Goal: Task Accomplishment & Management: Manage account settings

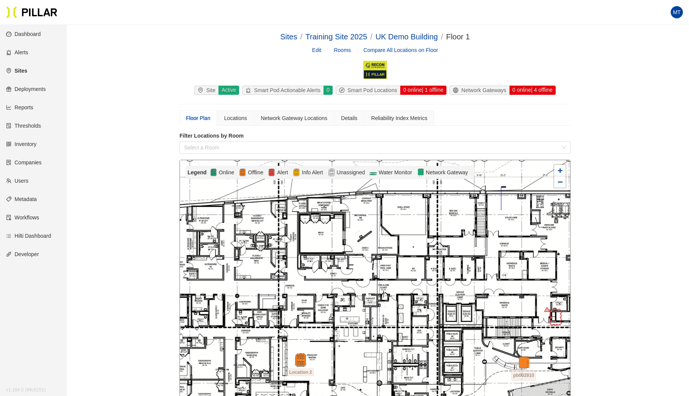
click at [24, 68] on link "Sites" at bounding box center [16, 71] width 21 height 6
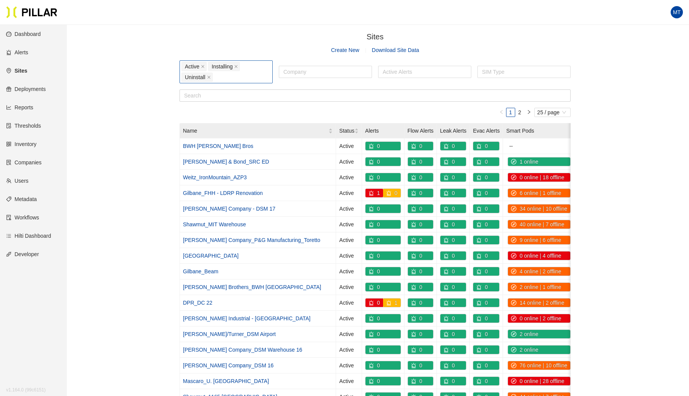
click at [244, 76] on div "Active Installing Uninstall" at bounding box center [225, 71] width 89 height 21
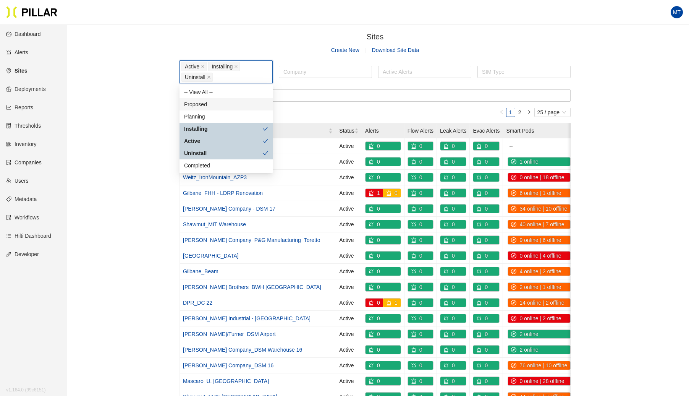
click at [204, 102] on div "Proposed" at bounding box center [226, 104] width 84 height 8
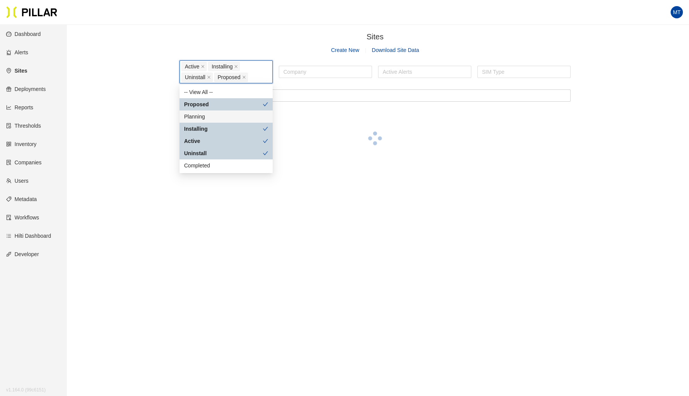
click at [199, 115] on div "Planning" at bounding box center [226, 116] width 84 height 8
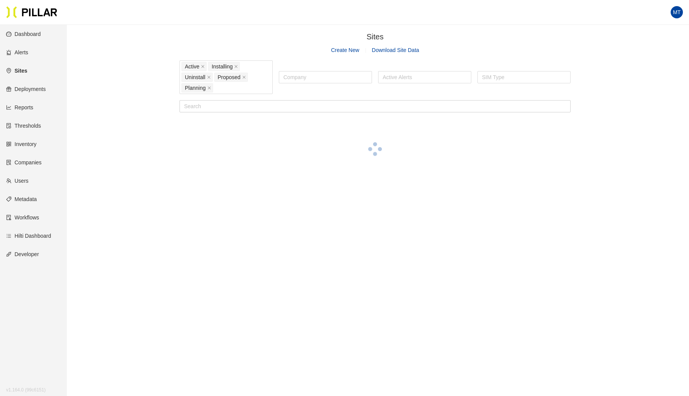
click at [115, 112] on div "Sites / Create New Download Site Data Active Installing Uninstall Proposed Plan…" at bounding box center [375, 106] width 579 height 151
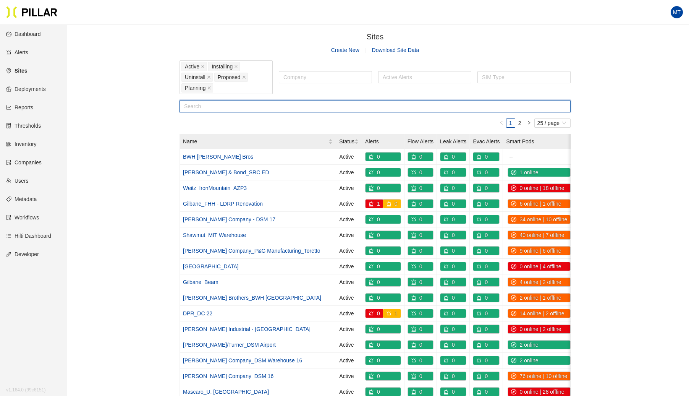
click at [243, 108] on input "text" at bounding box center [375, 106] width 391 height 12
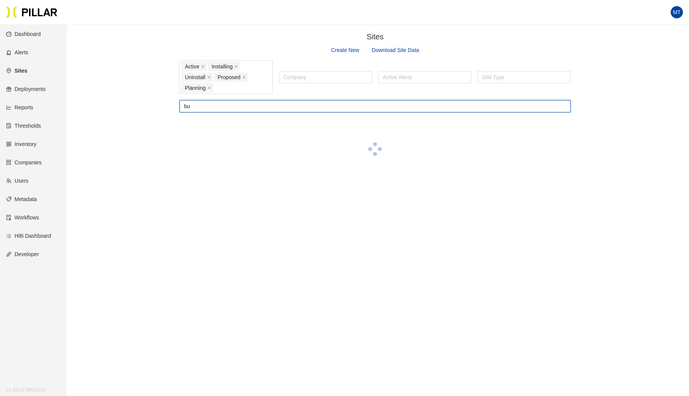
type input "b"
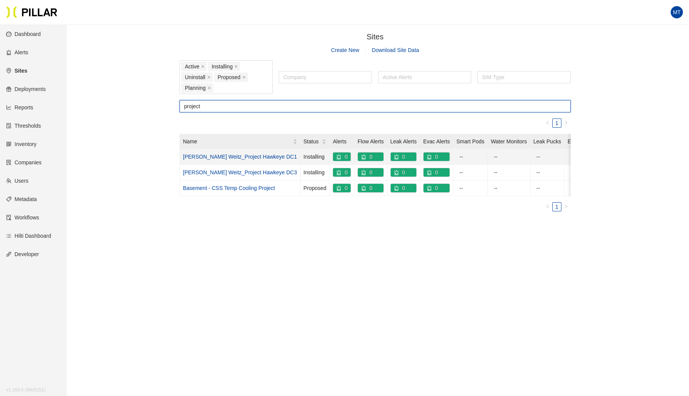
type input "project"
click at [229, 157] on link "Layton Weitz_Project Hawkeye DC1" at bounding box center [240, 157] width 114 height 6
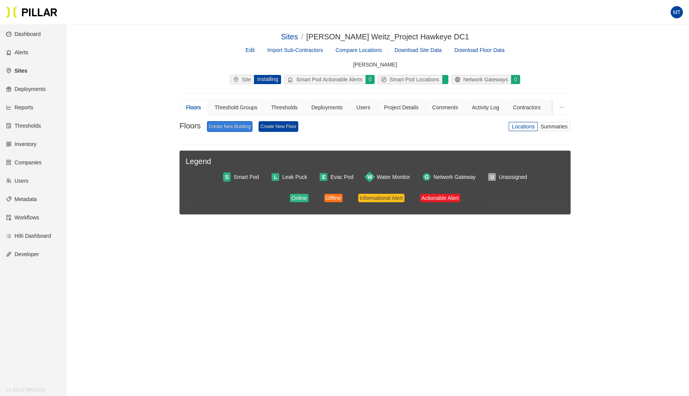
click at [237, 128] on link "Create New Building" at bounding box center [229, 126] width 45 height 11
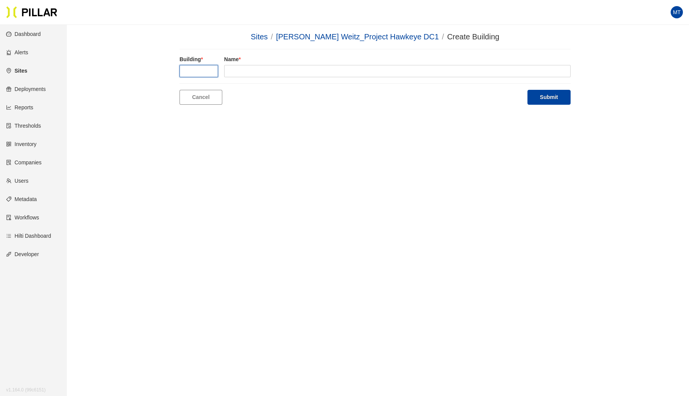
click at [210, 74] on input "text" at bounding box center [199, 71] width 39 height 12
type input "1"
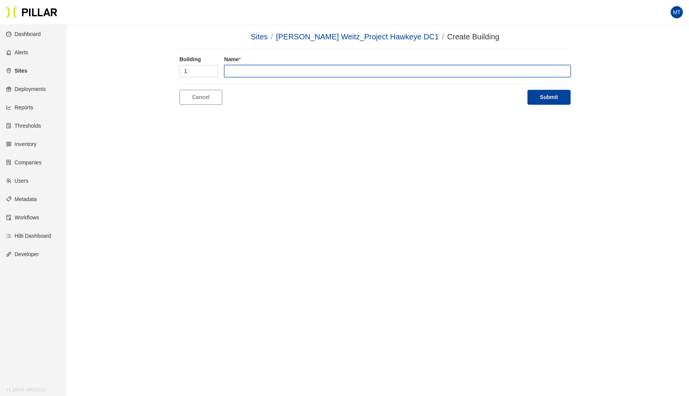
click at [247, 72] on input "text" at bounding box center [397, 71] width 346 height 12
type input "DC 1"
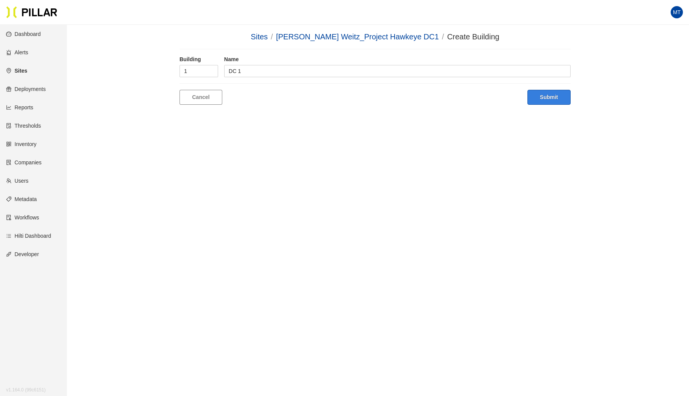
click at [568, 97] on button "Submit" at bounding box center [549, 97] width 43 height 15
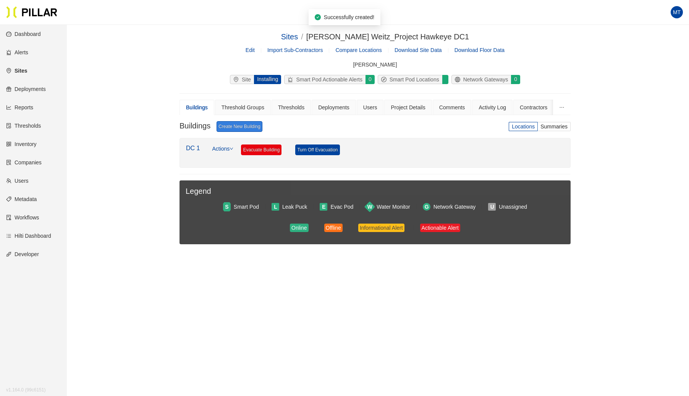
click at [240, 123] on link "Create New Building" at bounding box center [239, 126] width 45 height 11
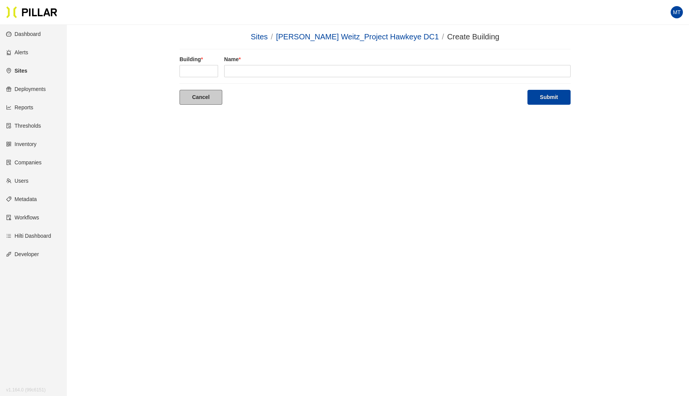
click at [191, 99] on link "Cancel" at bounding box center [201, 97] width 43 height 15
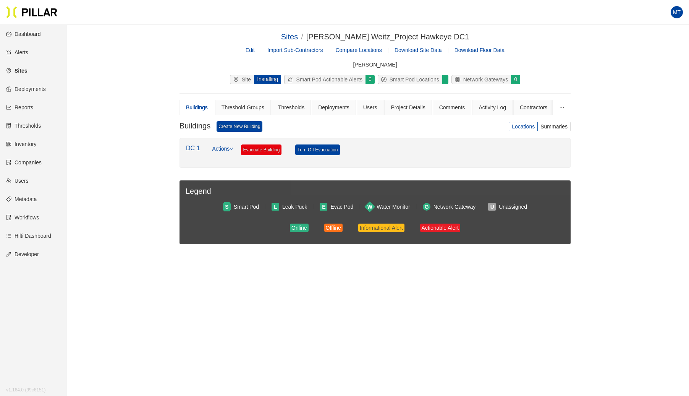
click at [230, 149] on link "Actions" at bounding box center [222, 152] width 21 height 17
click at [225, 165] on link "Create Floor" at bounding box center [232, 169] width 30 height 8
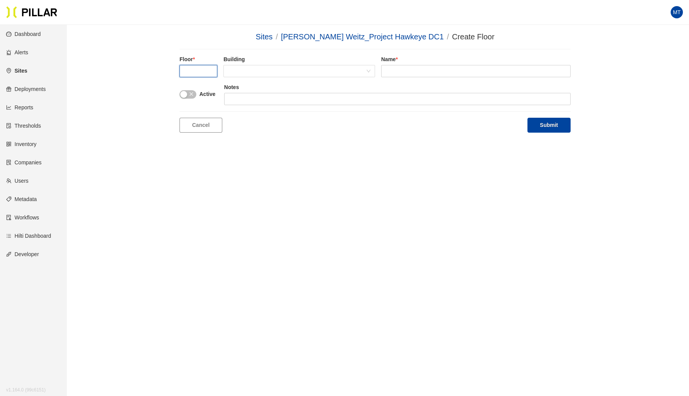
click at [205, 72] on input "text" at bounding box center [199, 71] width 38 height 12
click at [281, 68] on span at bounding box center [299, 70] width 142 height 11
type input "1"
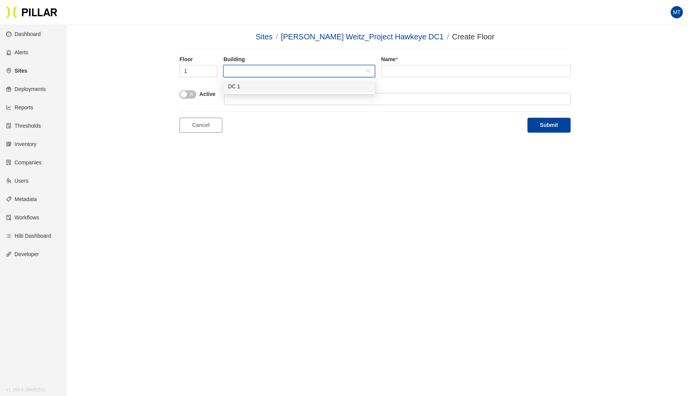
click at [259, 83] on div "DC 1" at bounding box center [299, 86] width 142 height 8
click at [404, 64] on div "Name *" at bounding box center [475, 66] width 189 height 22
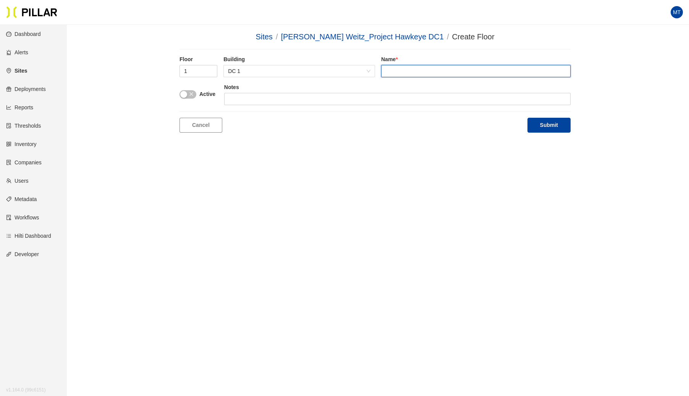
click at [405, 68] on input "text" at bounding box center [475, 71] width 189 height 12
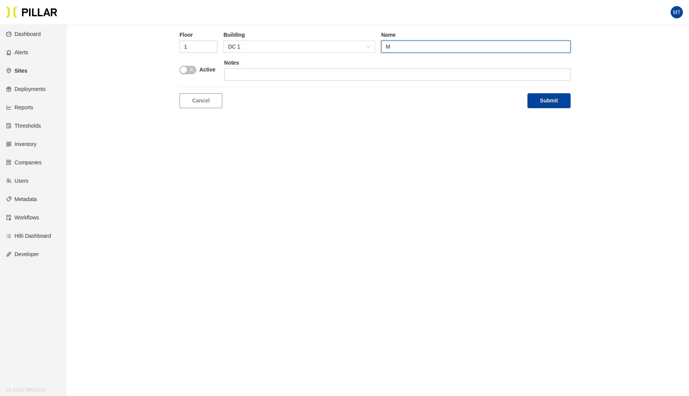
scroll to position [25, 0]
click at [411, 42] on input "M" at bounding box center [475, 46] width 189 height 12
type input "Main Building"
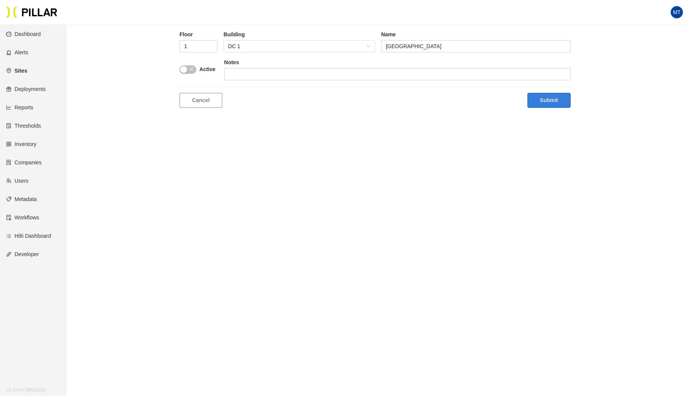
click at [532, 100] on button "Submit" at bounding box center [549, 100] width 43 height 15
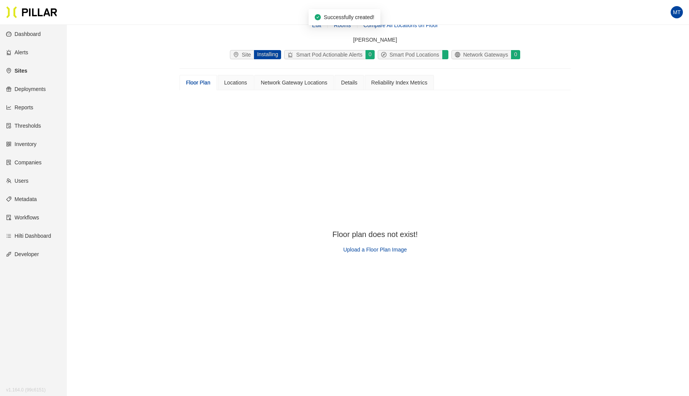
click at [368, 254] on div "Floor plan does not exist! Upload a Floor Plan Image" at bounding box center [374, 245] width 85 height 30
click at [369, 249] on span "Upload a Floor Plan Image" at bounding box center [375, 249] width 64 height 6
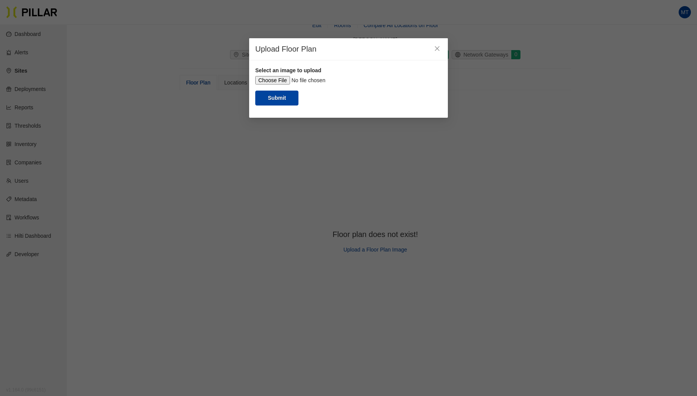
click at [283, 80] on input "file" at bounding box center [348, 80] width 186 height 8
type input "C:\fakepath\dc1.jpg"
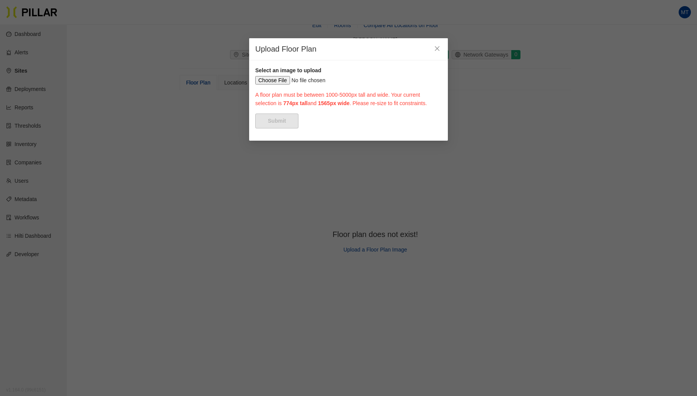
drag, startPoint x: 302, startPoint y: 112, endPoint x: 267, endPoint y: 94, distance: 39.0
click at [440, 78] on div at bounding box center [441, 75] width 3 height 3
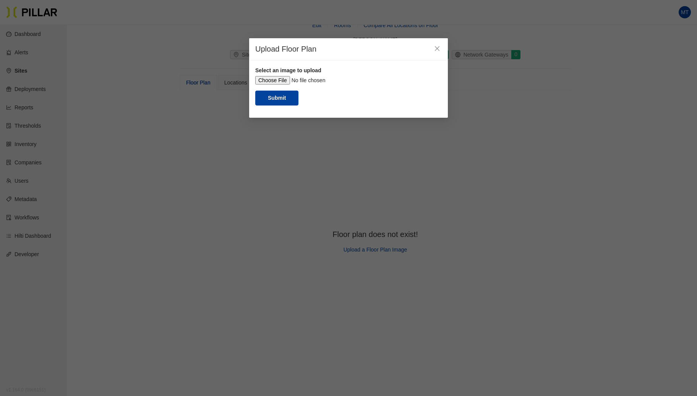
drag, startPoint x: 394, startPoint y: 159, endPoint x: 433, endPoint y: 181, distance: 45.0
click at [433, 105] on form "Select an image to upload Submit" at bounding box center [348, 85] width 186 height 39
drag, startPoint x: 268, startPoint y: 95, endPoint x: 252, endPoint y: 89, distance: 16.5
click at [252, 89] on div "Select an image to upload Submit" at bounding box center [348, 88] width 199 height 57
drag, startPoint x: 434, startPoint y: 180, endPoint x: 434, endPoint y: 171, distance: 9.2
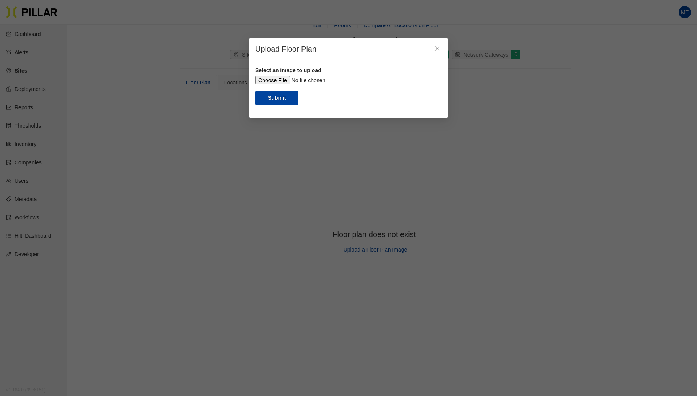
click at [434, 105] on form "Select an image to upload Submit" at bounding box center [348, 85] width 186 height 39
drag, startPoint x: 433, startPoint y: 138, endPoint x: 449, endPoint y: 138, distance: 16.0
click at [449, 138] on div "Upload Floor Plan Select an image to upload Submit" at bounding box center [348, 198] width 697 height 396
click at [283, 105] on button "Submit" at bounding box center [276, 98] width 43 height 15
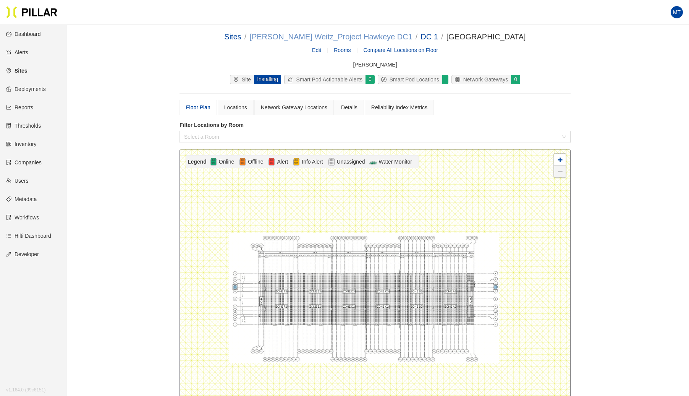
click at [370, 36] on link "Layton Weitz_Project Hawkeye DC1" at bounding box center [330, 36] width 163 height 8
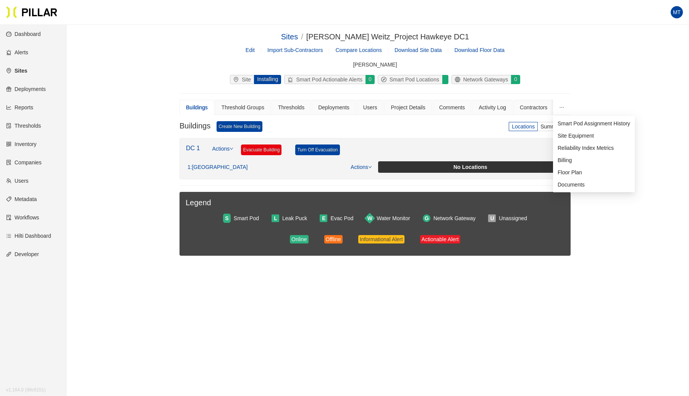
click at [557, 106] on button "button" at bounding box center [562, 107] width 18 height 15
click at [567, 136] on span "Site Equipment" at bounding box center [576, 136] width 36 height 6
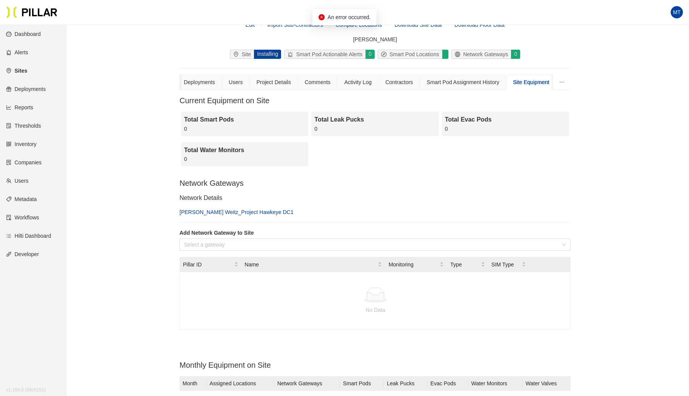
scroll to position [25, 0]
click at [256, 244] on input "search" at bounding box center [372, 244] width 377 height 11
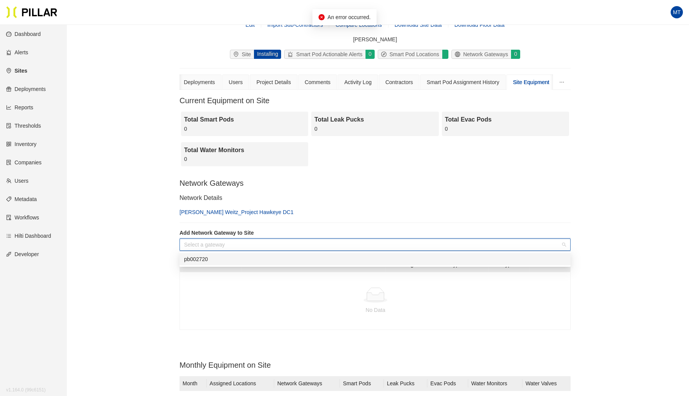
click at [202, 257] on div "pb002720" at bounding box center [375, 259] width 382 height 8
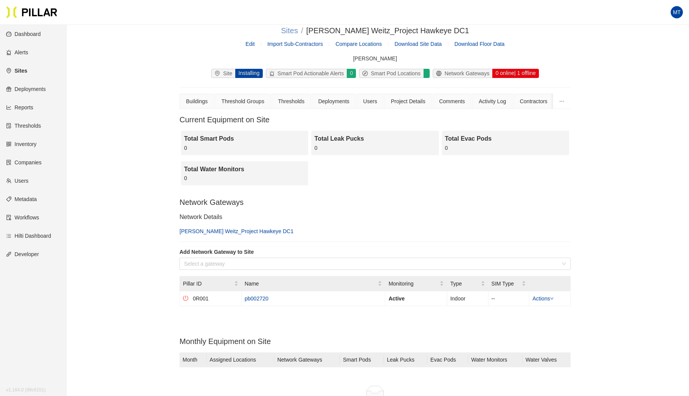
scroll to position [0, 0]
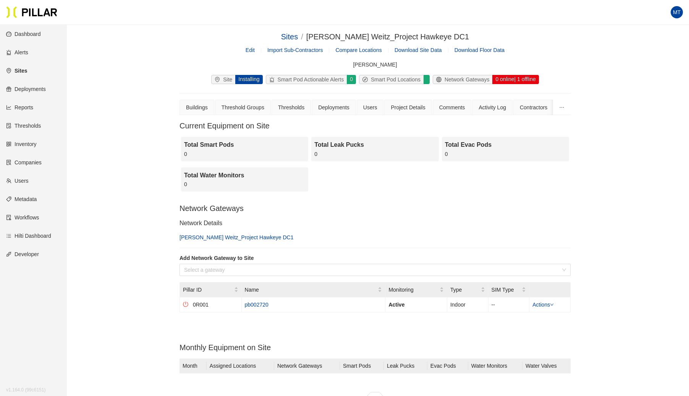
click at [246, 51] on link "Edit" at bounding box center [250, 50] width 9 height 6
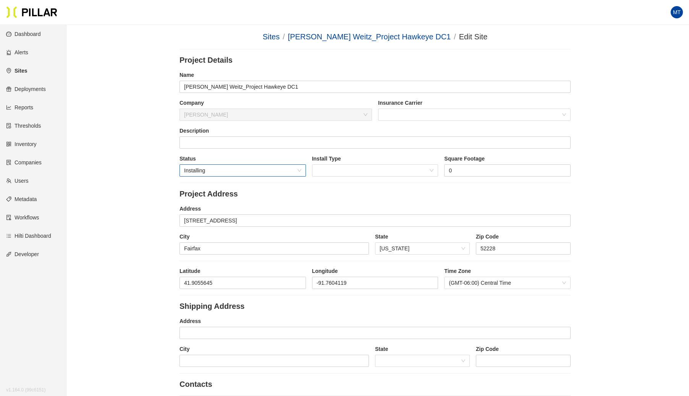
click at [302, 170] on div "Installing" at bounding box center [243, 170] width 126 height 12
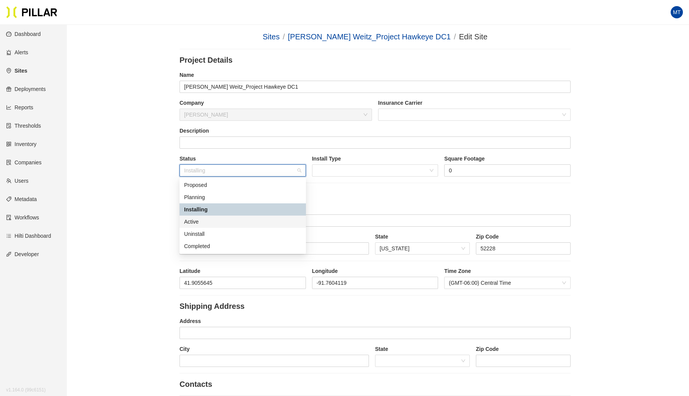
click at [211, 218] on div "Active" at bounding box center [242, 221] width 117 height 8
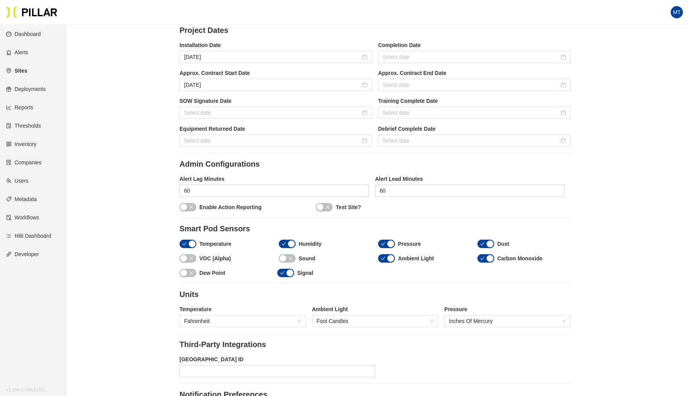
scroll to position [702, 0]
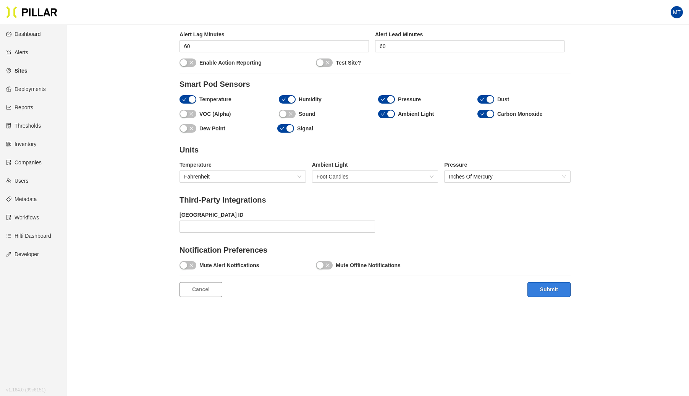
click at [552, 288] on button "Submit" at bounding box center [549, 289] width 43 height 15
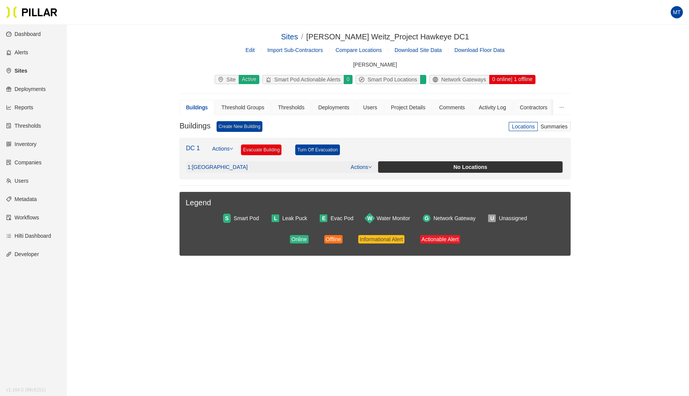
click at [368, 165] on link "Actions" at bounding box center [361, 167] width 21 height 6
click at [361, 174] on link "View/Edit Floor Plan" at bounding box center [378, 177] width 48 height 8
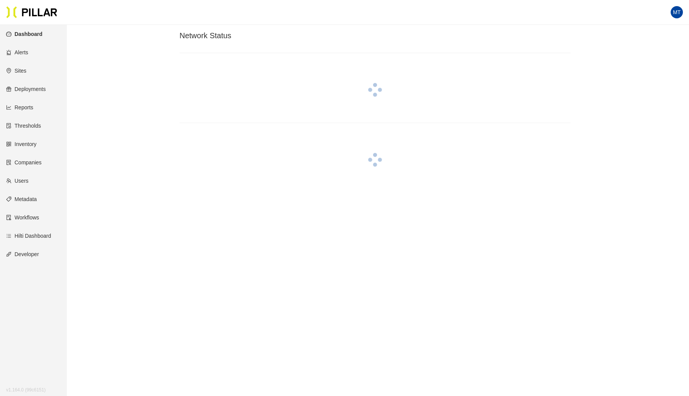
click at [21, 68] on link "Sites" at bounding box center [16, 71] width 20 height 6
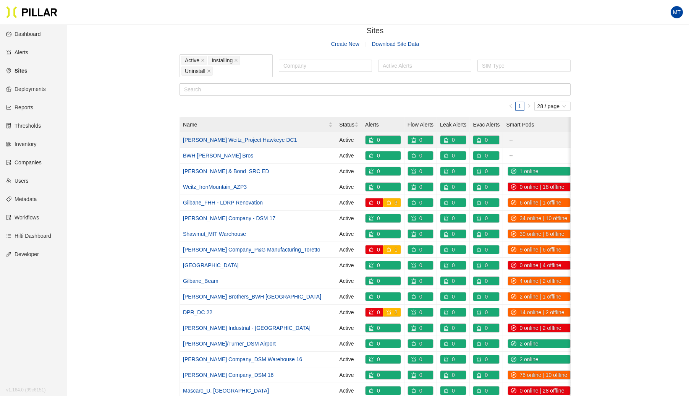
click at [229, 137] on link "[PERSON_NAME] Weitz_Project Hawkeye DC1" at bounding box center [240, 140] width 114 height 6
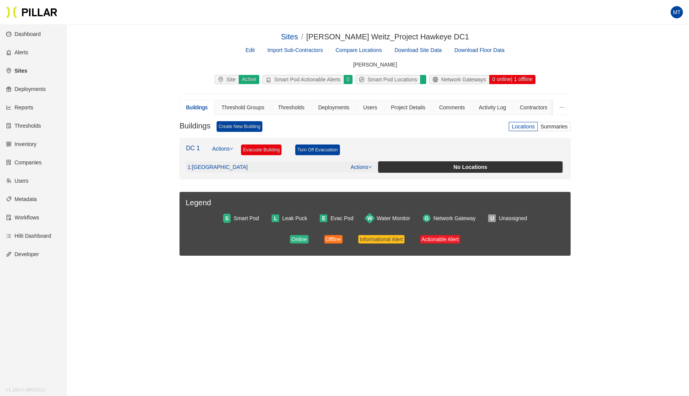
click at [408, 164] on div "No Locations" at bounding box center [470, 167] width 181 height 8
click at [370, 165] on icon "down" at bounding box center [370, 167] width 4 height 4
click at [372, 178] on link "View/Edit Floor Plan" at bounding box center [378, 177] width 48 height 8
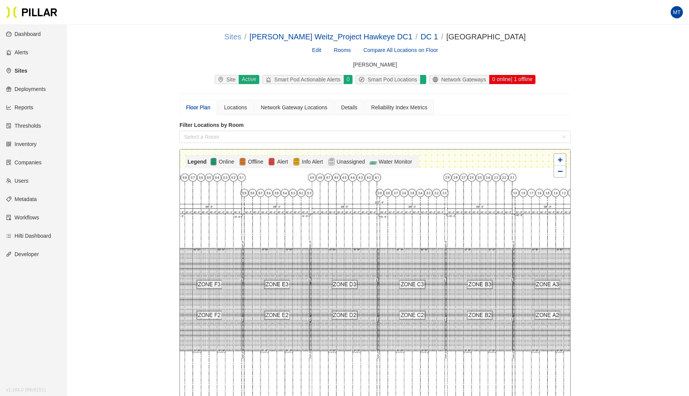
click at [241, 35] on link "Sites" at bounding box center [232, 36] width 17 height 8
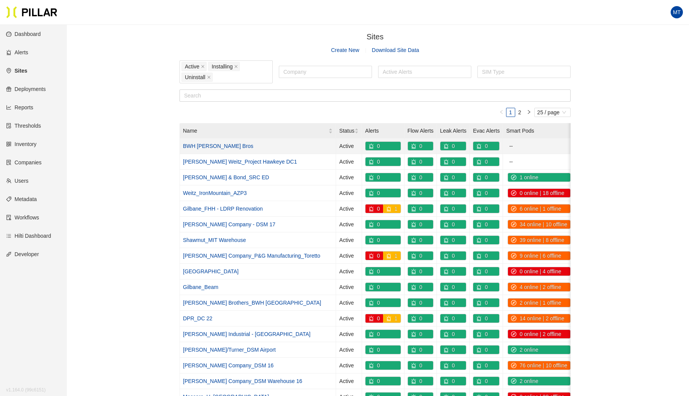
click at [220, 144] on link "BWH Milford - Walsh Bros" at bounding box center [218, 146] width 70 height 6
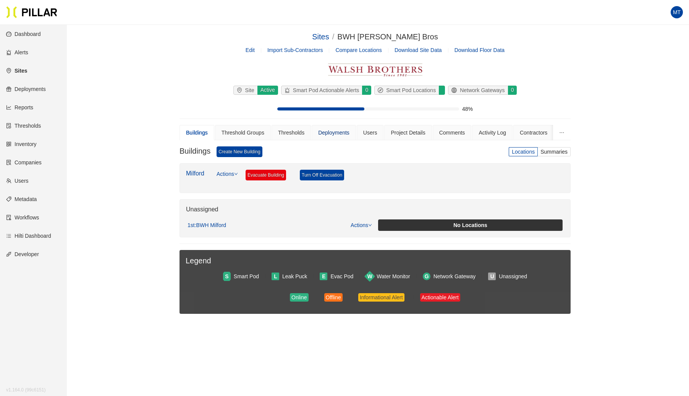
click at [338, 131] on div "Deployments" at bounding box center [333, 132] width 31 height 8
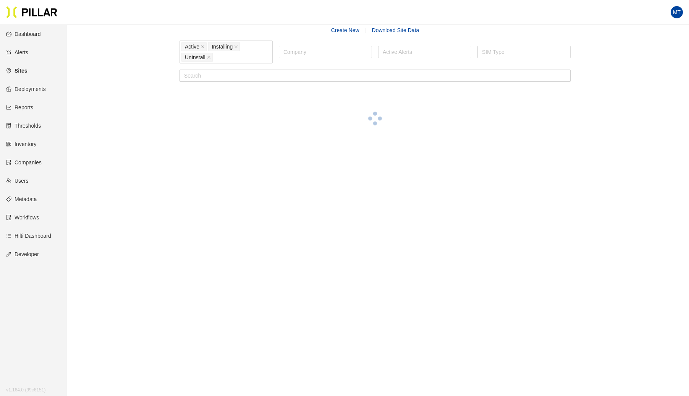
scroll to position [23, 0]
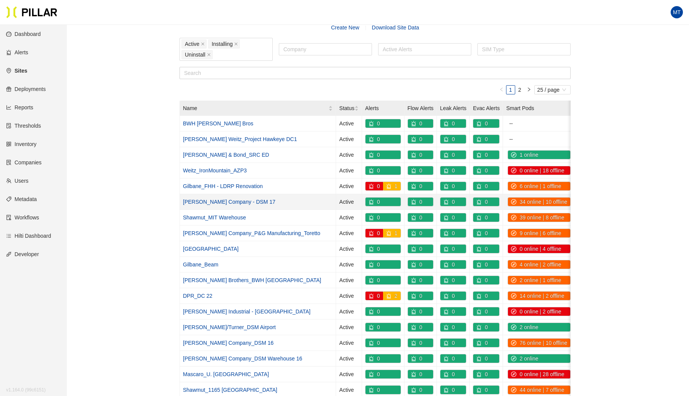
click at [228, 199] on link "Weitz Company - DSM 17" at bounding box center [229, 202] width 92 height 6
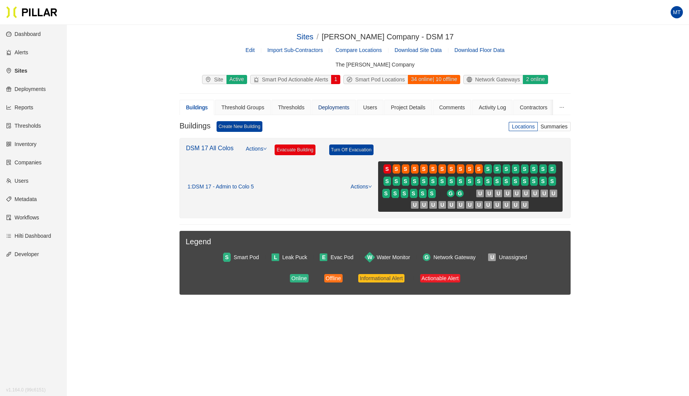
click at [328, 105] on div "Deployments" at bounding box center [333, 107] width 31 height 8
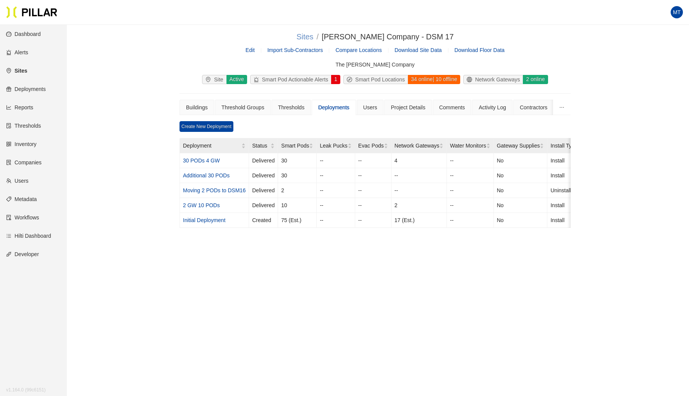
click at [313, 38] on link "Sites" at bounding box center [304, 36] width 17 height 8
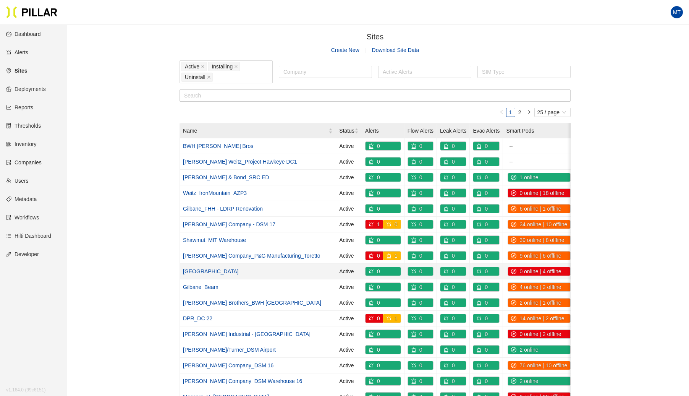
click at [234, 268] on link "Gilbane_Mercy Medical Center" at bounding box center [211, 271] width 56 height 6
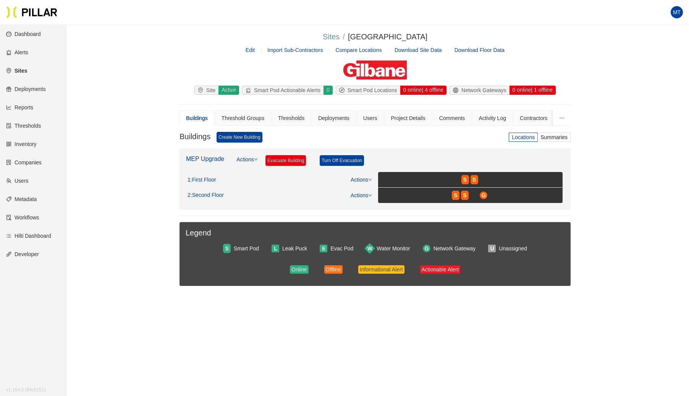
click at [323, 37] on link "Sites" at bounding box center [331, 36] width 17 height 8
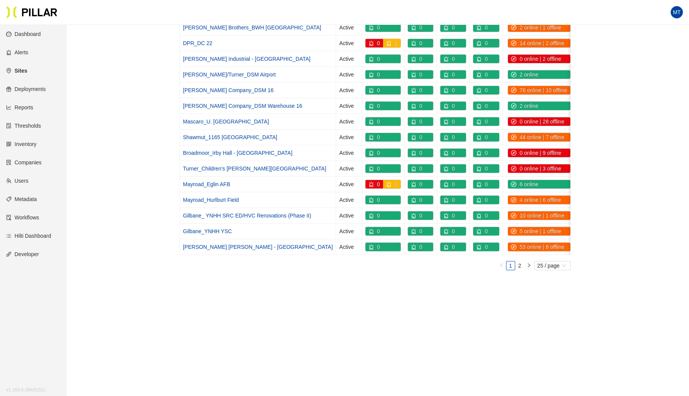
scroll to position [0, 20]
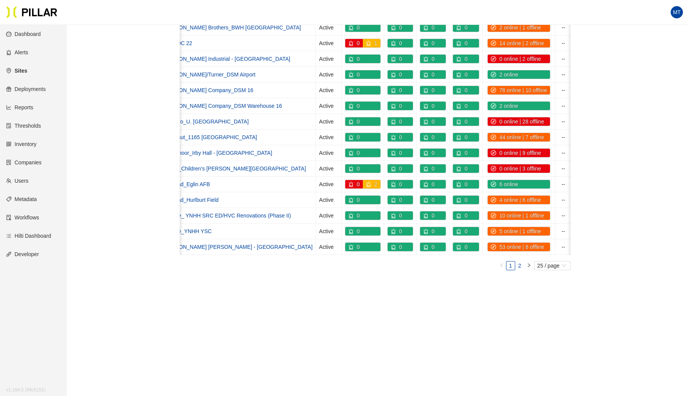
click at [520, 262] on link "2" at bounding box center [520, 265] width 8 height 8
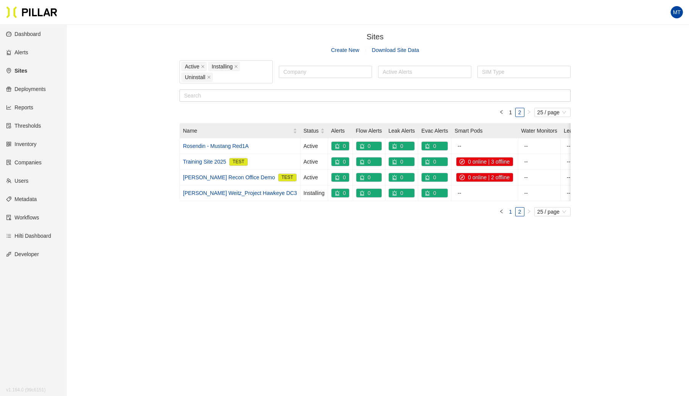
click at [510, 216] on link "1" at bounding box center [511, 211] width 8 height 8
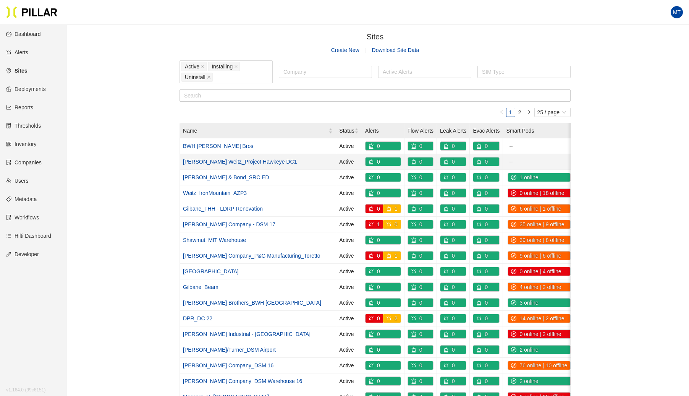
click at [242, 162] on link "Layton Weitz_Project Hawkeye DC1" at bounding box center [240, 162] width 114 height 6
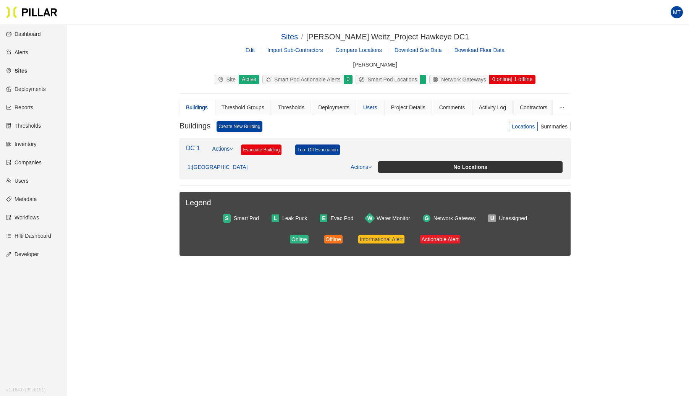
click at [361, 105] on div "Users" at bounding box center [370, 107] width 27 height 15
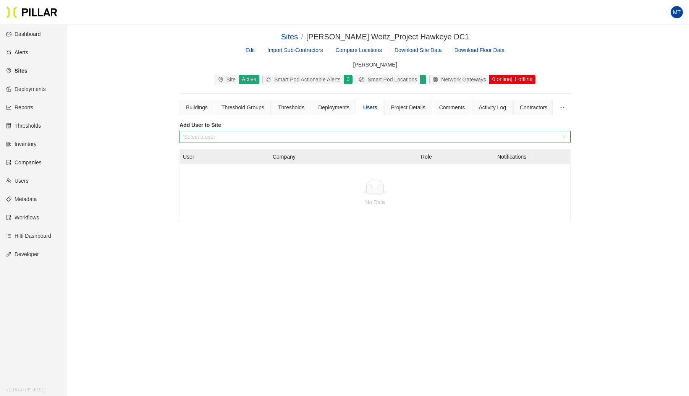
click at [233, 138] on input "search" at bounding box center [372, 136] width 377 height 11
click at [126, 107] on div "Sites / Layton Weitz_Project Hawkeye DC1 / Edit Import Sub-Contractors Compare …" at bounding box center [375, 132] width 579 height 203
